Goal: Transaction & Acquisition: Purchase product/service

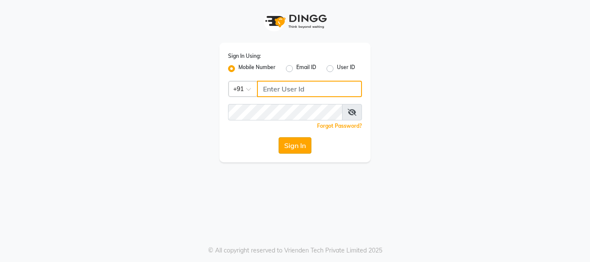
type input "9819816111"
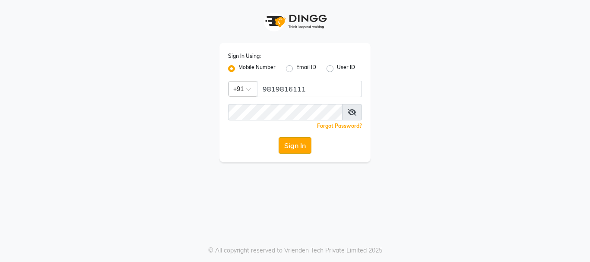
click at [297, 149] on button "Sign In" at bounding box center [294, 145] width 33 height 16
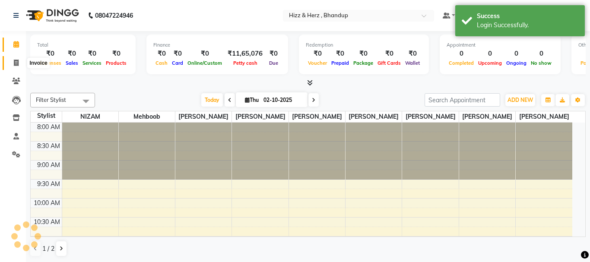
click at [14, 63] on icon at bounding box center [16, 63] width 5 height 6
select select "service"
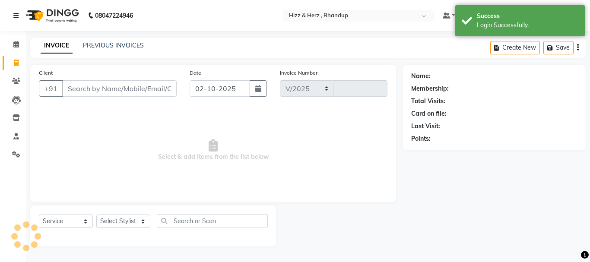
select select "629"
type input "9046"
click at [120, 84] on input "Client" at bounding box center [119, 88] width 114 height 16
click at [124, 85] on input "Client" at bounding box center [119, 88] width 114 height 16
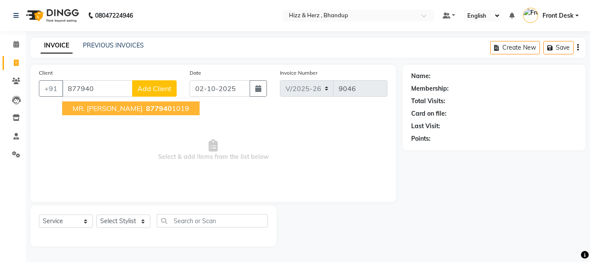
click at [154, 111] on span "877940" at bounding box center [159, 108] width 26 height 9
type input "8779401019"
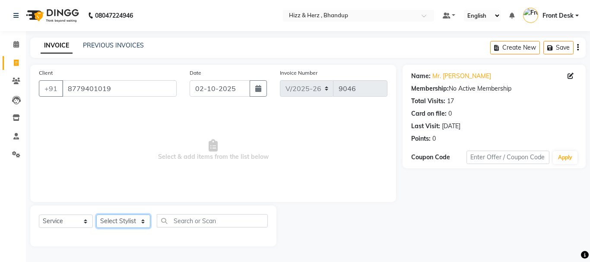
click at [114, 222] on select "Select Stylist Front Desk Gaurav Sharma HIZZ & HERZ 2 IRFAN AHMAD Jigna Goswami…" at bounding box center [123, 221] width 54 height 13
select select "26430"
click at [96, 215] on select "Select Stylist Front Desk Gaurav Sharma HIZZ & HERZ 2 IRFAN AHMAD Jigna Goswami…" at bounding box center [123, 221] width 54 height 13
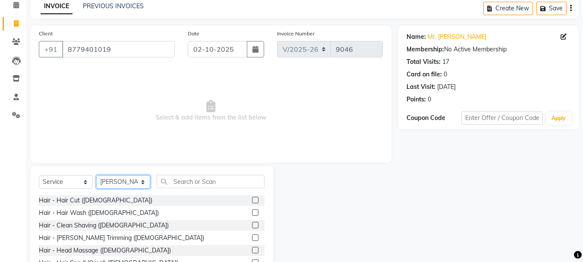
scroll to position [84, 0]
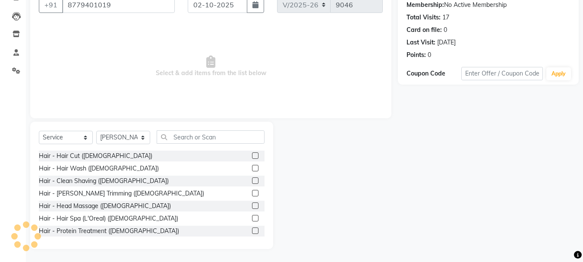
click at [252, 157] on label at bounding box center [255, 155] width 6 height 6
click at [252, 157] on input "checkbox" at bounding box center [255, 156] width 6 height 6
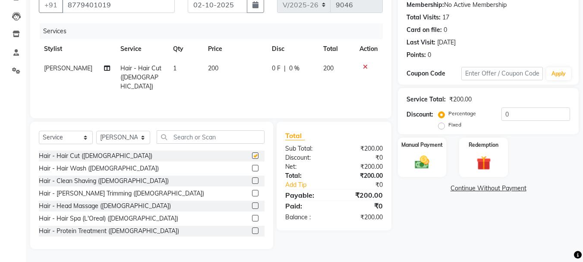
checkbox input "false"
click at [252, 191] on label at bounding box center [255, 193] width 6 height 6
click at [252, 191] on input "checkbox" at bounding box center [255, 194] width 6 height 6
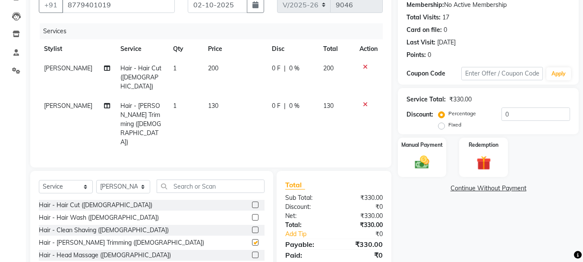
checkbox input "false"
drag, startPoint x: 426, startPoint y: 167, endPoint x: 436, endPoint y: 177, distance: 14.3
click at [427, 167] on img at bounding box center [422, 162] width 24 height 17
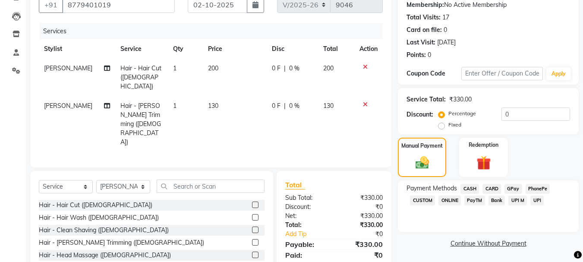
click at [511, 189] on span "GPay" at bounding box center [514, 189] width 18 height 10
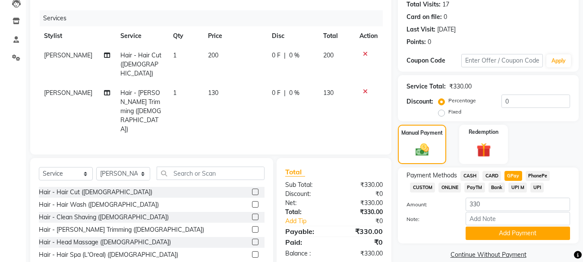
scroll to position [109, 0]
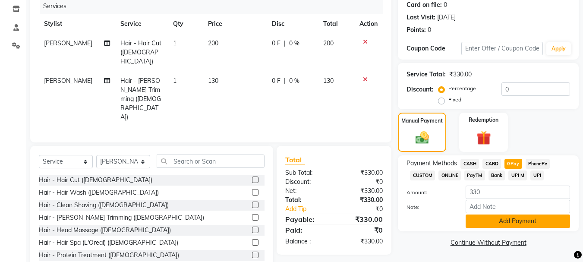
click at [508, 221] on button "Add Payment" at bounding box center [518, 221] width 104 height 13
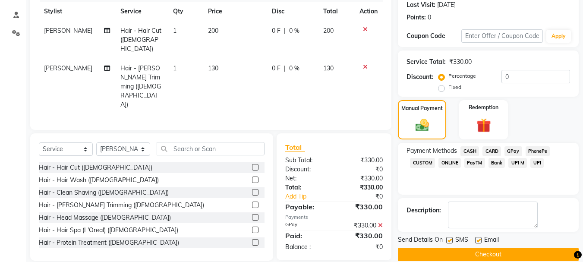
scroll to position [133, 0]
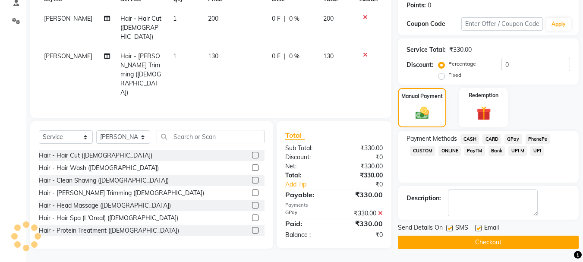
click at [474, 239] on button "Checkout" at bounding box center [488, 242] width 181 height 13
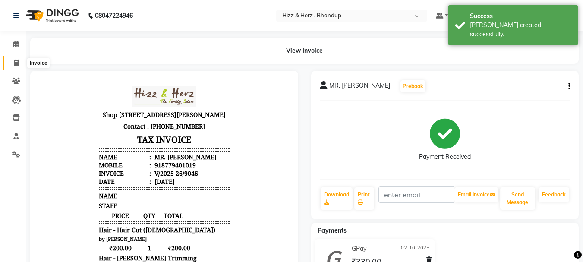
click at [18, 60] on icon at bounding box center [16, 63] width 5 height 6
select select "629"
select select "service"
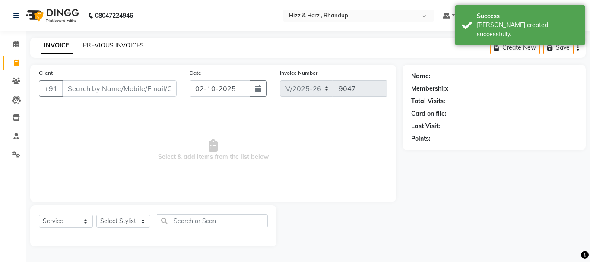
click at [127, 42] on link "PREVIOUS INVOICES" at bounding box center [113, 45] width 61 height 8
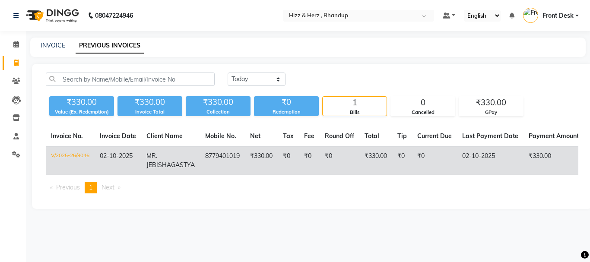
click at [200, 153] on td "8779401019" at bounding box center [222, 160] width 45 height 29
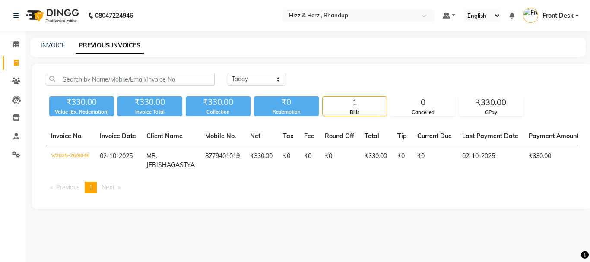
click at [214, 162] on td "8779401019" at bounding box center [222, 160] width 45 height 29
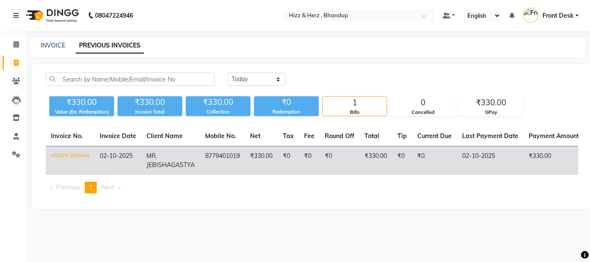
click at [205, 153] on td "8779401019" at bounding box center [222, 160] width 45 height 29
